Goal: Transaction & Acquisition: Purchase product/service

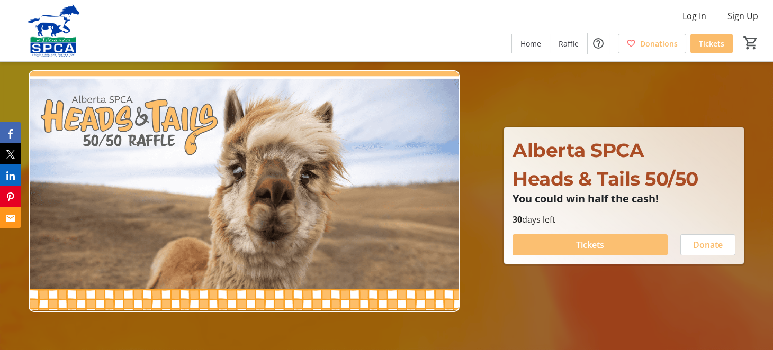
click at [612, 241] on span at bounding box center [589, 244] width 155 height 25
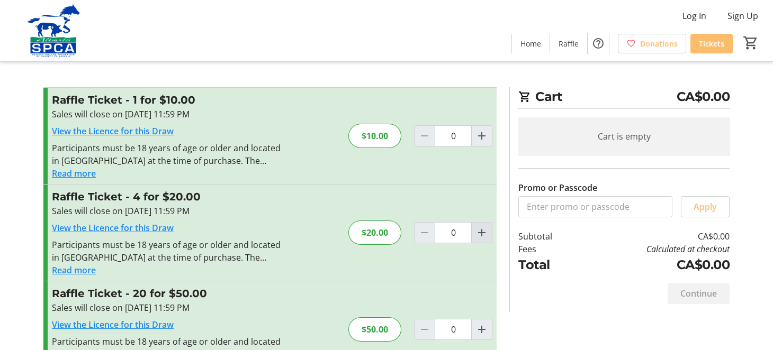
click at [484, 233] on mat-icon "Increment by one" at bounding box center [481, 232] width 13 height 13
type input "1"
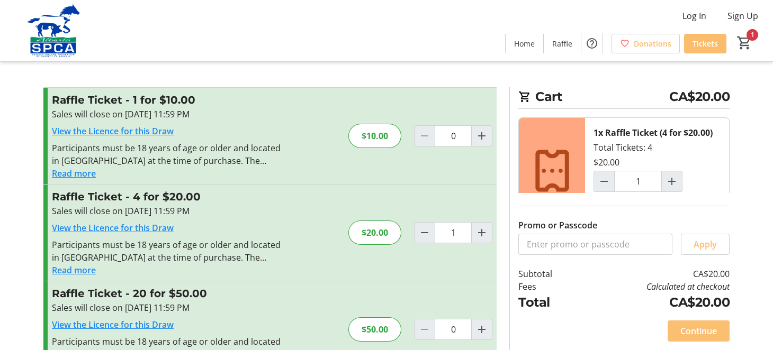
click at [708, 329] on span "Continue" at bounding box center [698, 331] width 37 height 13
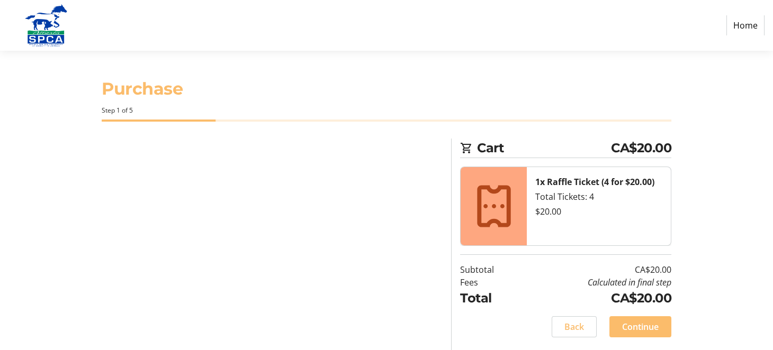
select select "CA"
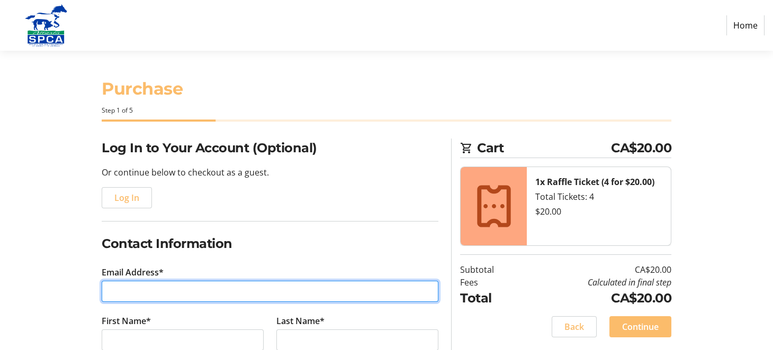
click at [264, 290] on input "Email Address*" at bounding box center [270, 291] width 337 height 21
type input "[EMAIL_ADDRESS][DOMAIN_NAME]"
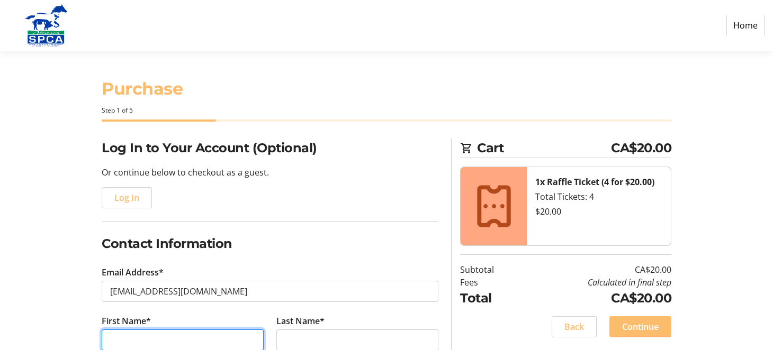
type input "[PERSON_NAME]"
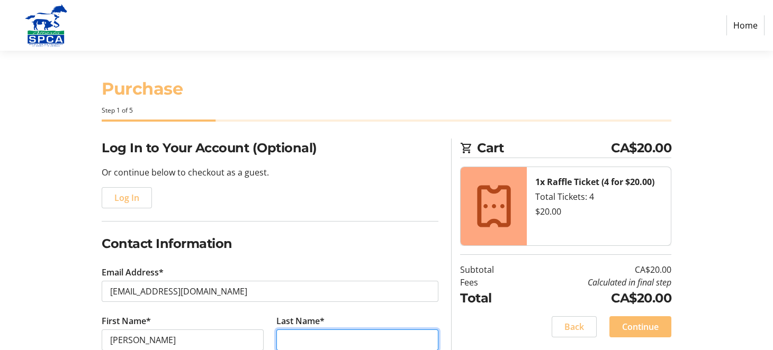
type input "[PERSON_NAME]"
type input "[PHONE_NUMBER]"
type input "[STREET_ADDRESS]"
type input "[GEOGRAPHIC_DATA]"
select select "AB"
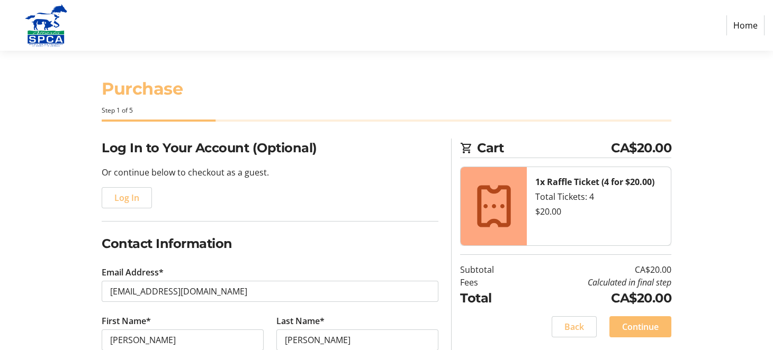
type input "T8A 4A8"
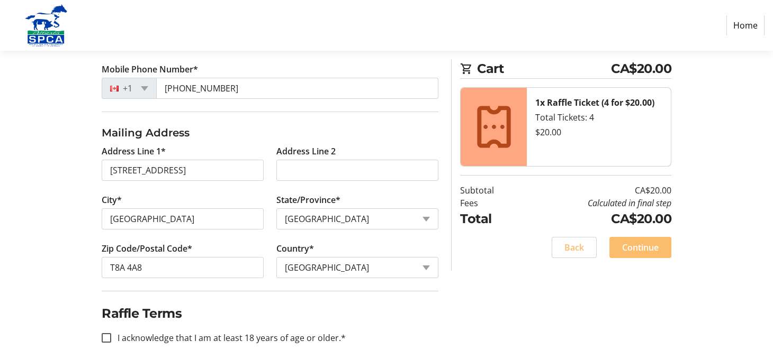
scroll to position [318, 0]
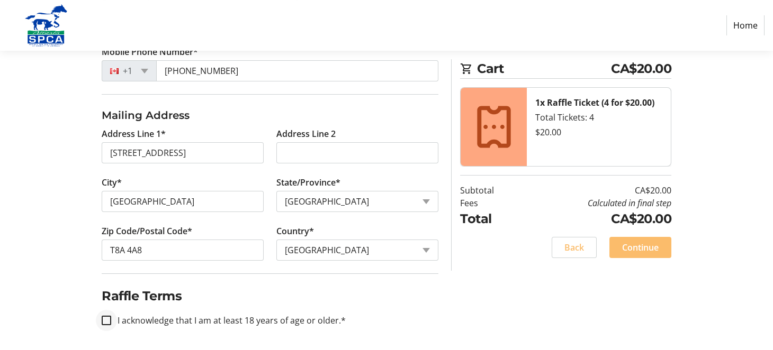
click at [112, 319] on div at bounding box center [106, 320] width 25 height 25
checkbox input "true"
click at [633, 256] on span at bounding box center [640, 247] width 62 height 25
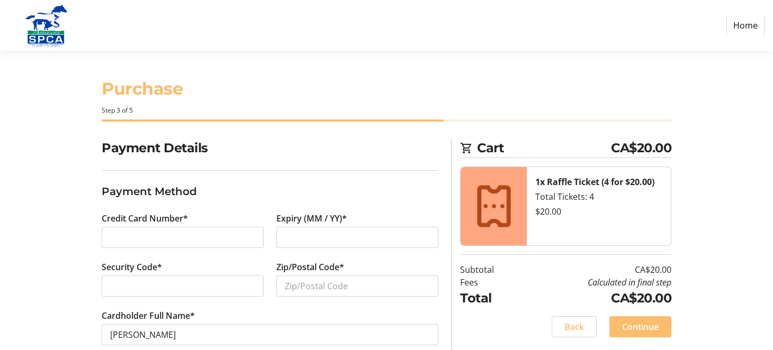
scroll to position [19, 0]
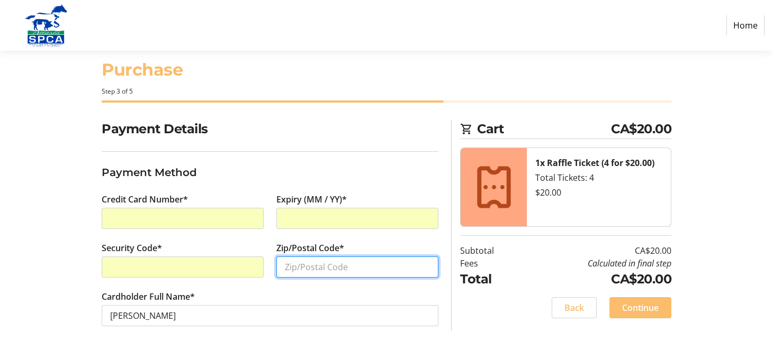
click at [317, 264] on input "Zip/Postal Code*" at bounding box center [357, 267] width 162 height 21
type input "T8A 4A8"
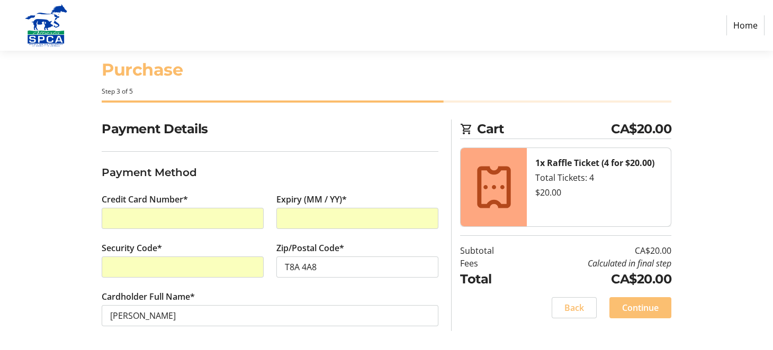
click at [642, 307] on span "Continue" at bounding box center [640, 308] width 37 height 13
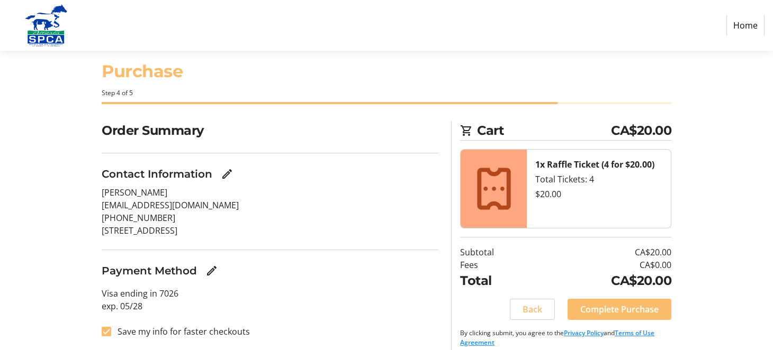
scroll to position [26, 0]
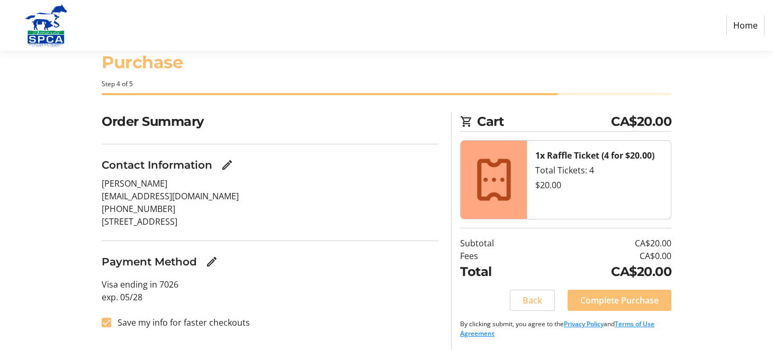
click at [603, 296] on span "Complete Purchase" at bounding box center [619, 300] width 78 height 13
